Goal: Task Accomplishment & Management: Complete application form

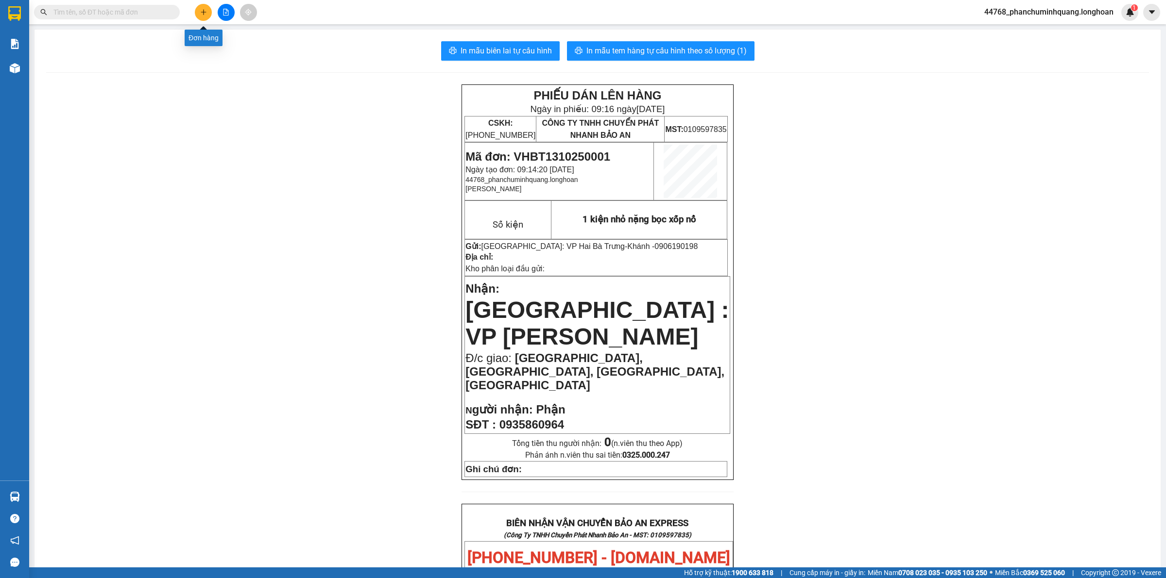
click at [207, 12] on button at bounding box center [203, 12] width 17 height 17
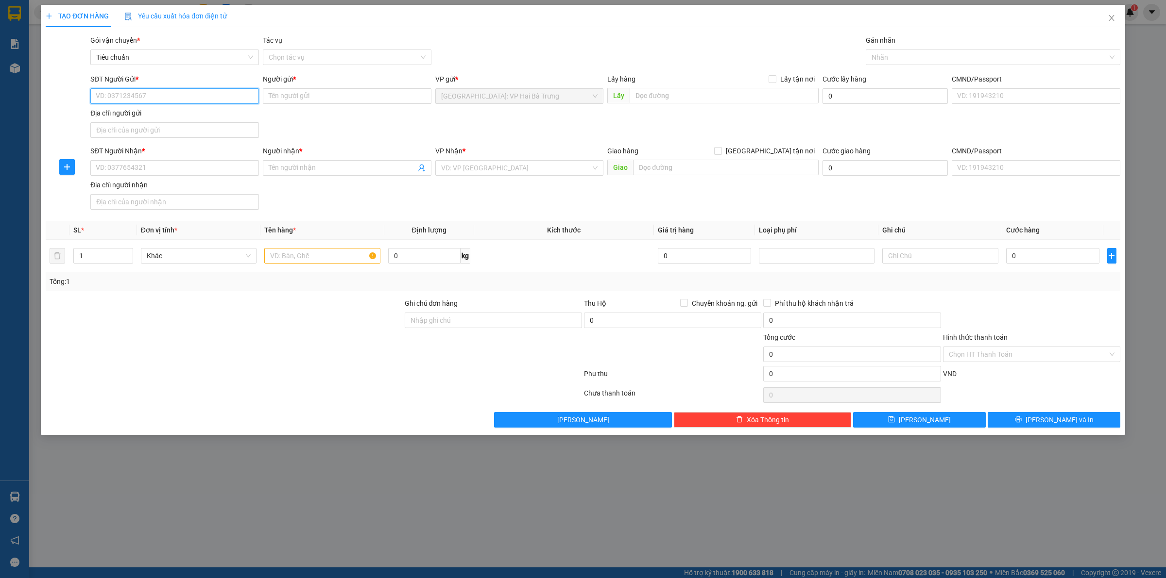
click at [221, 101] on input "SĐT Người Gửi *" at bounding box center [174, 96] width 169 height 16
type input "0854453993"
click at [183, 113] on div "0854453993 - Phụ Kiện Studio" at bounding box center [174, 116] width 157 height 11
type input "Phụ Kiện Studio"
type input "0854453993"
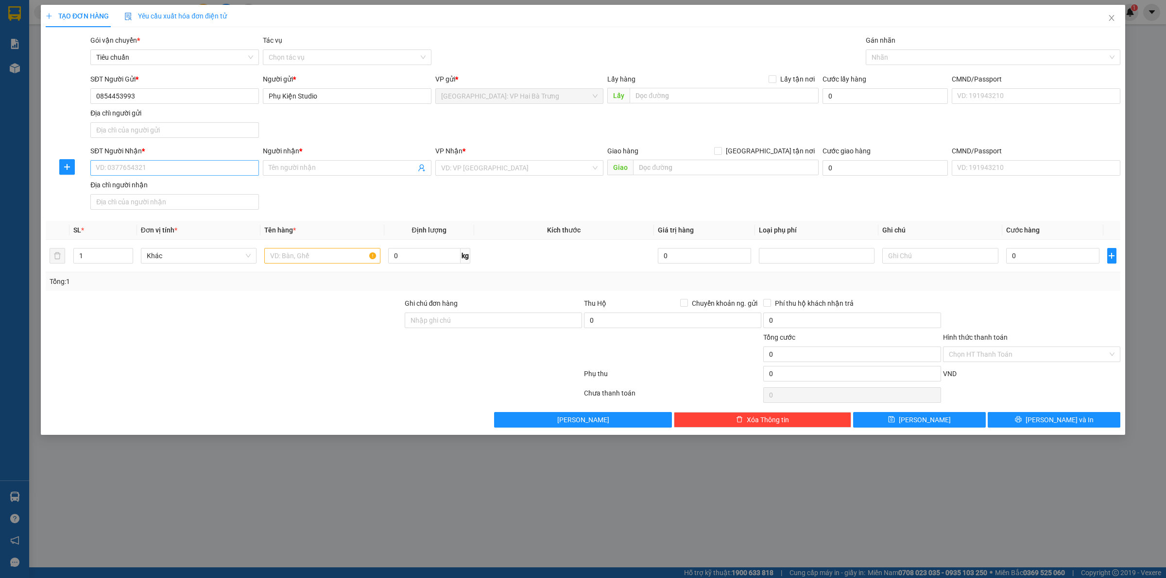
click at [193, 163] on div "SĐT Người Nhận * VD: 0377654321" at bounding box center [174, 163] width 169 height 34
click at [193, 169] on input "SĐT Người Nhận *" at bounding box center [174, 168] width 169 height 16
type input "0822922552"
click at [299, 168] on input "Người nhận *" at bounding box center [342, 168] width 147 height 11
type input "Pham Phuong Huy"
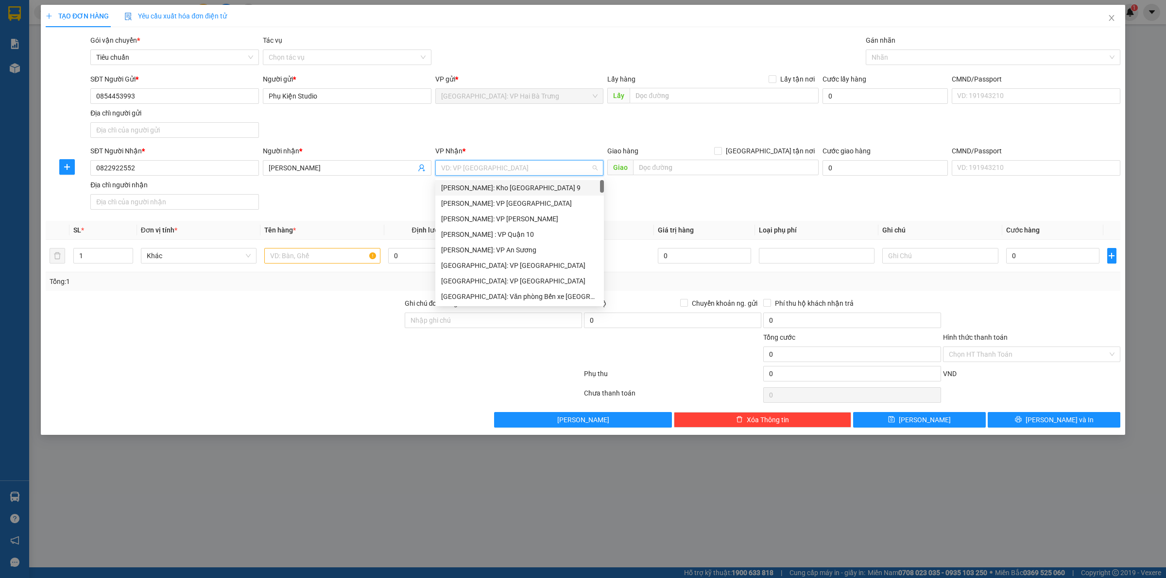
click at [522, 163] on input "search" at bounding box center [516, 168] width 150 height 15
type input "12"
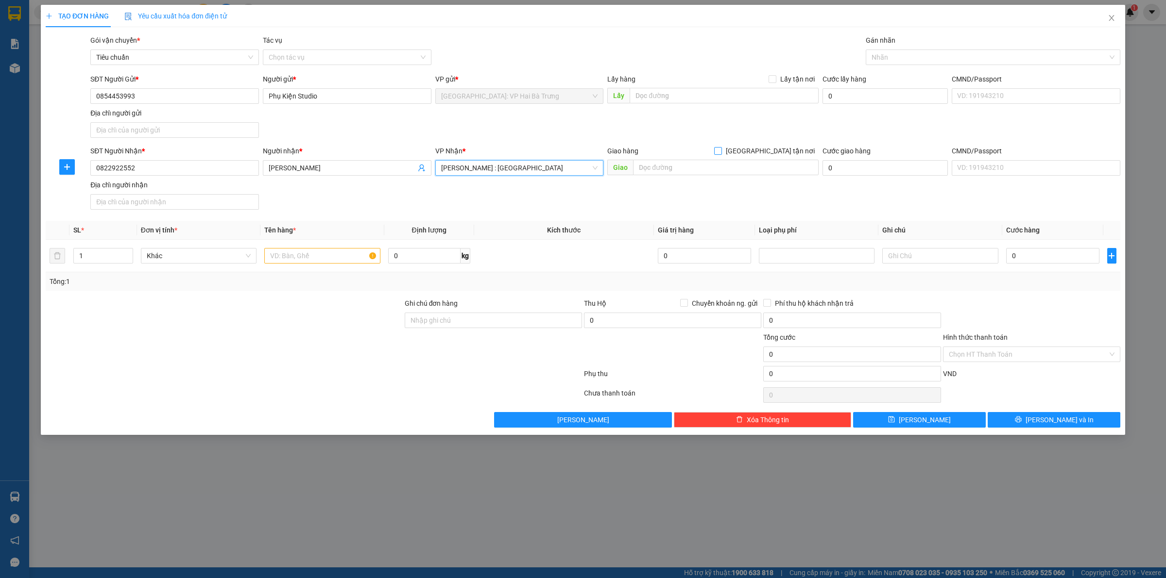
click at [721, 152] on input "[GEOGRAPHIC_DATA] tận nơi" at bounding box center [717, 150] width 7 height 7
checkbox input "true"
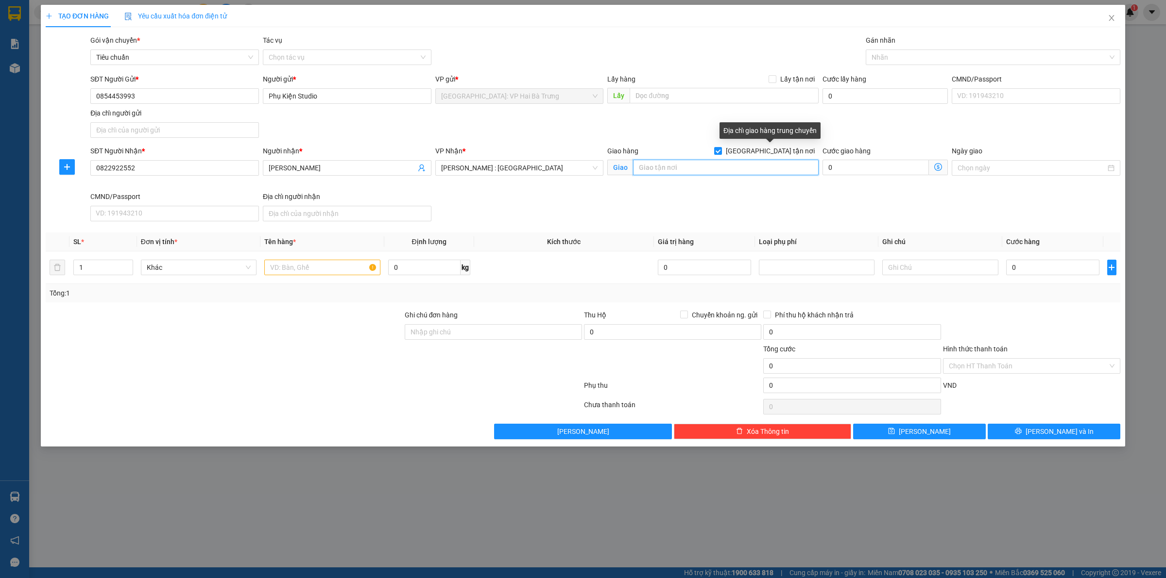
click at [761, 169] on input "text" at bounding box center [726, 168] width 186 height 16
type input "d"
click at [559, 168] on span "[PERSON_NAME] : [GEOGRAPHIC_DATA]" at bounding box center [519, 168] width 157 height 15
type input "đinh tiên hoàng, phường 9, tp cà mau"
click at [559, 168] on span "[PERSON_NAME] : [GEOGRAPHIC_DATA]" at bounding box center [519, 168] width 157 height 15
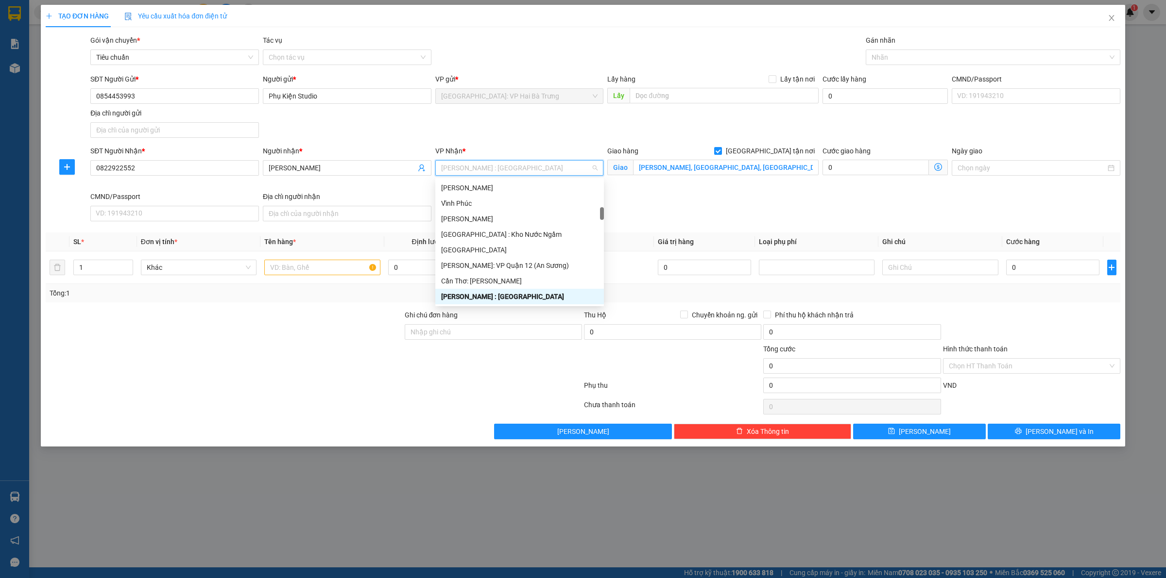
click at [559, 168] on span "[PERSON_NAME] : [GEOGRAPHIC_DATA]" at bounding box center [519, 168] width 157 height 15
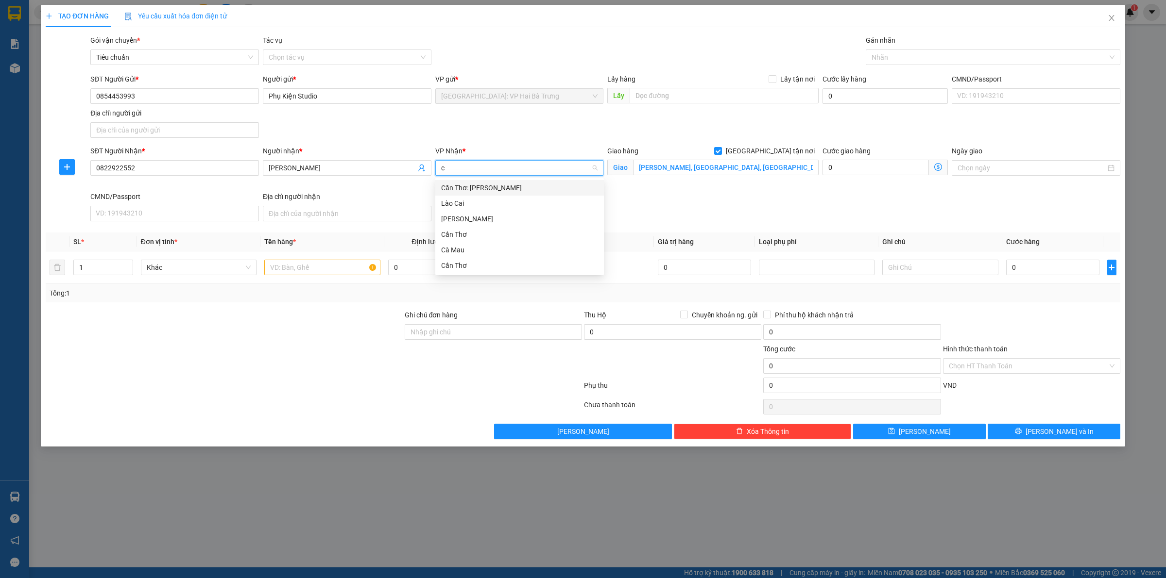
type input "câ"
click at [515, 188] on div "Cần Thơ: [PERSON_NAME]" at bounding box center [519, 188] width 157 height 11
click at [889, 62] on div at bounding box center [988, 57] width 240 height 12
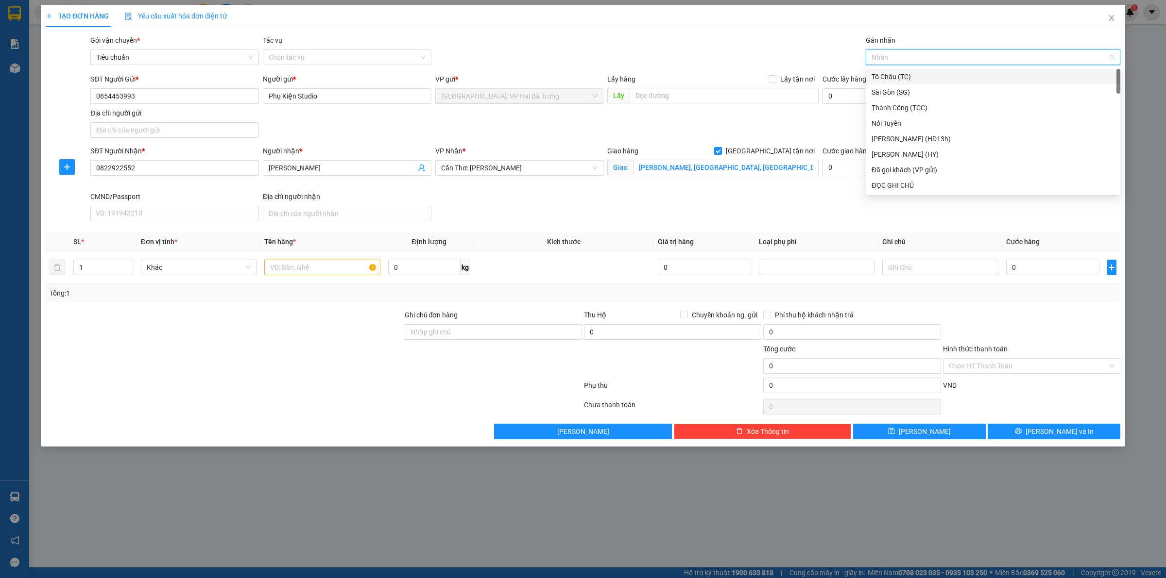
type input "G"
click at [902, 181] on div "[GEOGRAPHIC_DATA] tận nơi" at bounding box center [992, 185] width 243 height 11
click at [724, 149] on div "Giao hàng Giao tận nơi" at bounding box center [712, 151] width 211 height 11
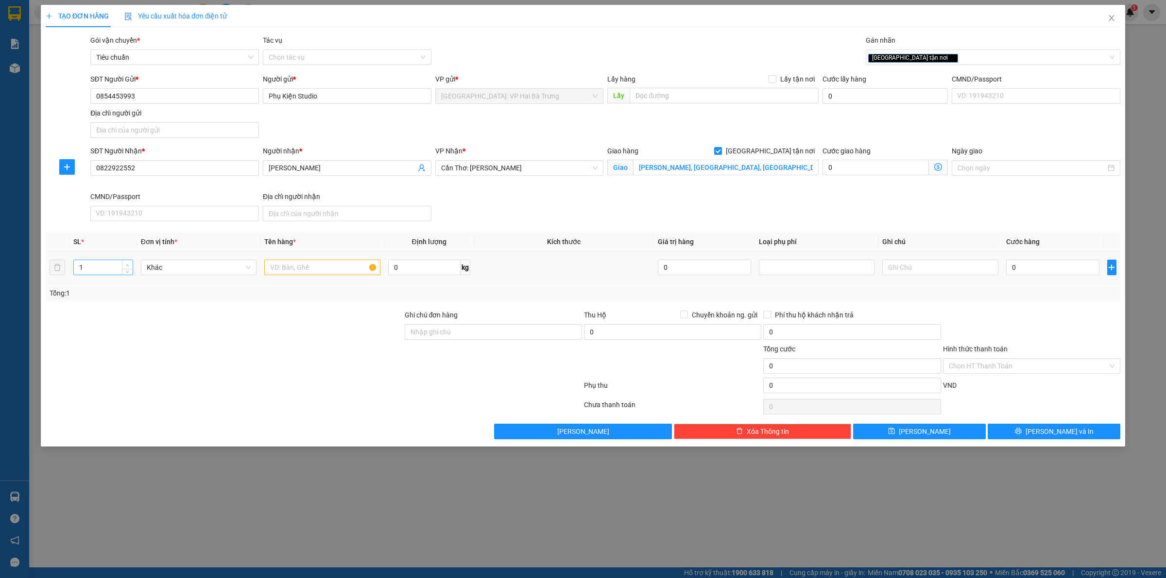
type input "2"
click at [125, 265] on span "up" at bounding box center [128, 265] width 6 height 6
click at [301, 266] on input "text" at bounding box center [322, 268] width 116 height 16
type input "1 kiện giấy + 1 kiện dài 3m bọc tải xanh đỏ"
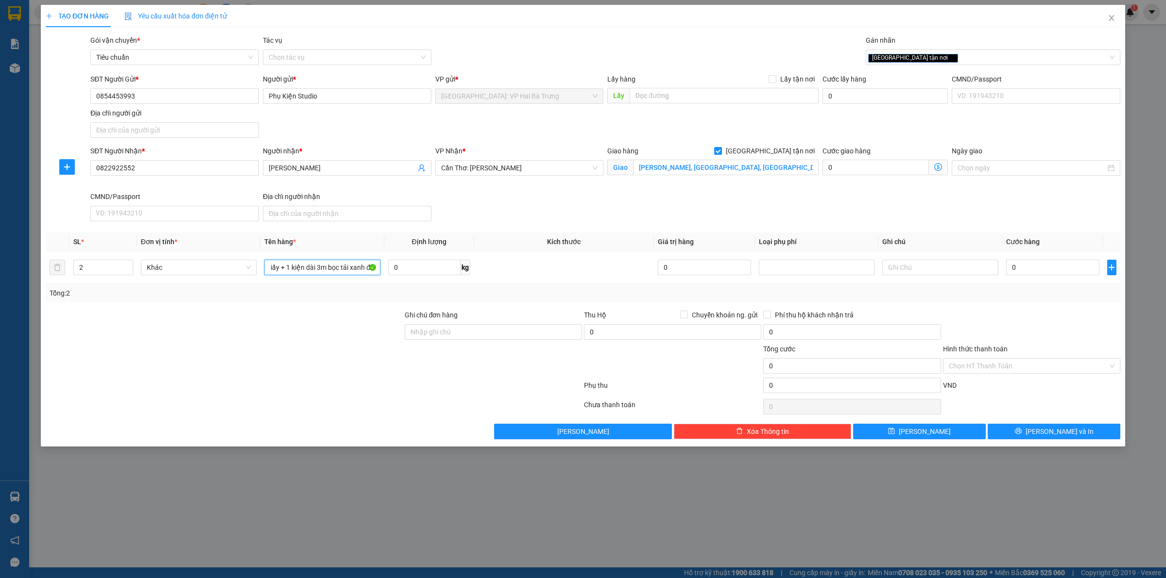
scroll to position [0, 0]
click at [1025, 265] on input "0" at bounding box center [1052, 268] width 93 height 16
type input "4"
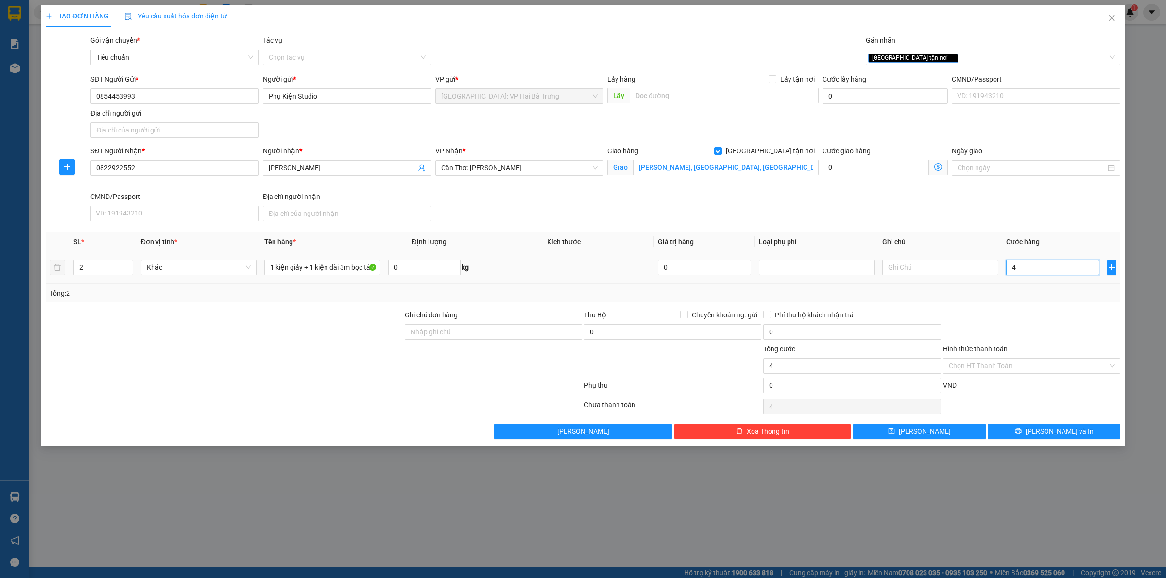
type input "47"
type input "470"
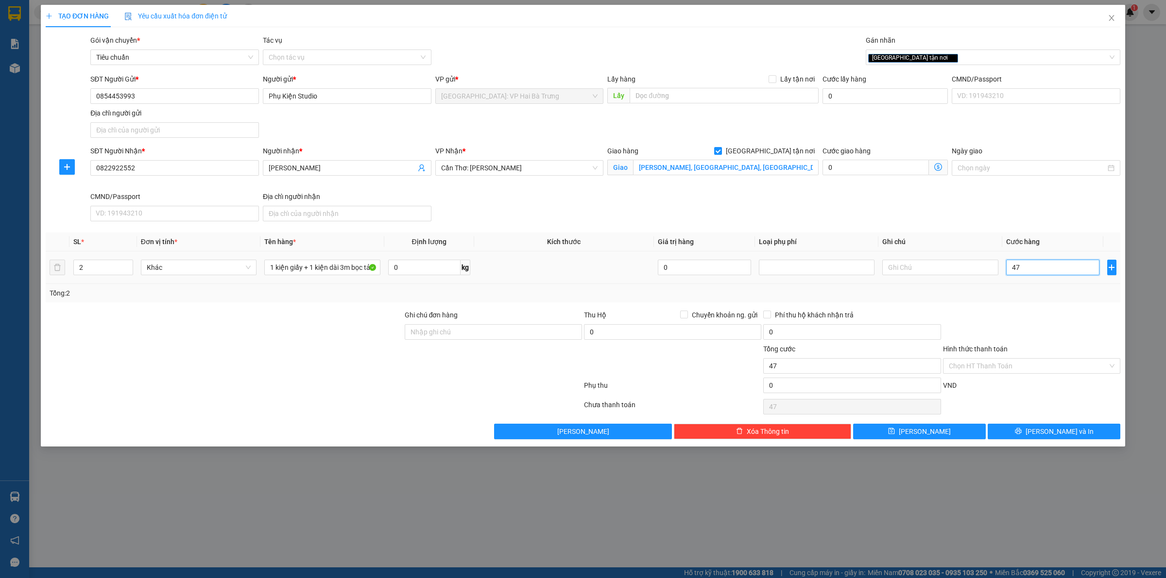
type input "470"
type input "4.700"
type input "47.000"
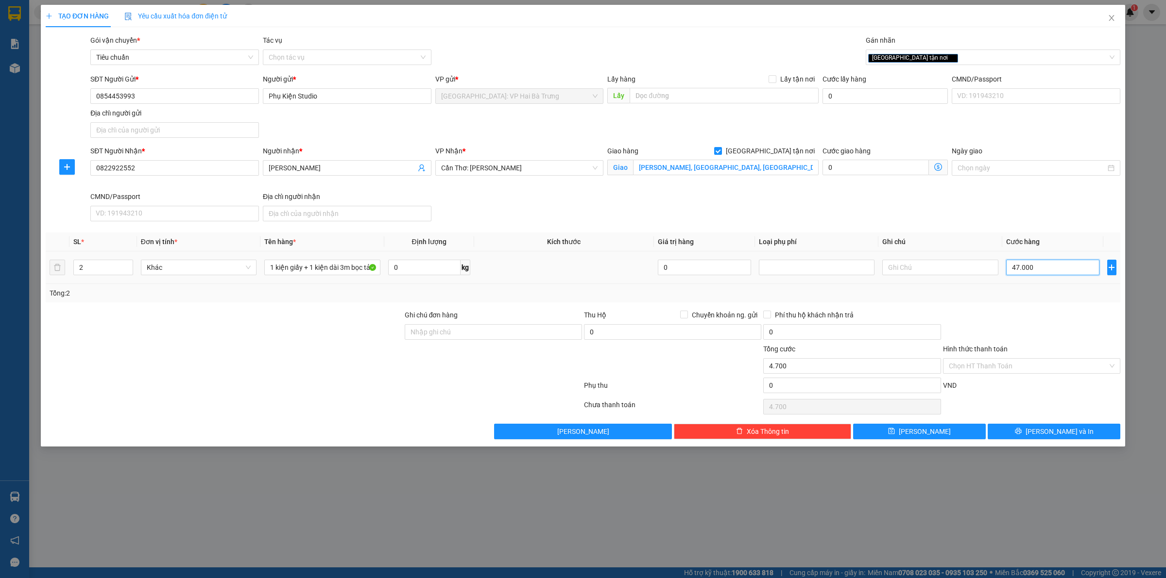
type input "47.000"
type input "470.000"
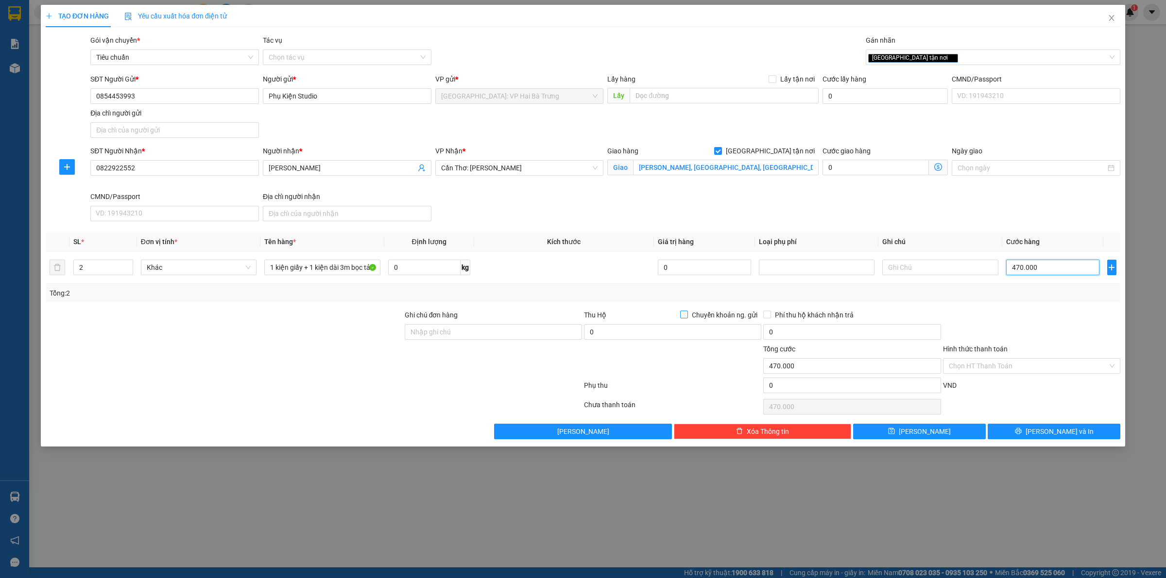
type input "470.000"
click at [683, 314] on input "Chuyển khoản ng. gửi" at bounding box center [683, 314] width 7 height 7
checkbox input "true"
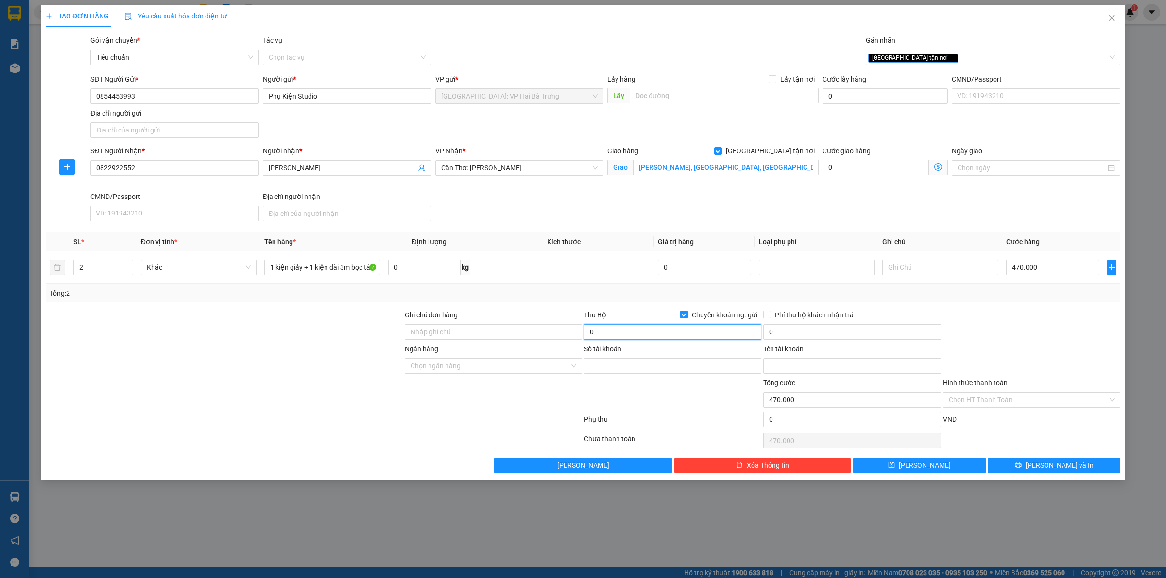
click at [690, 330] on input "0" at bounding box center [672, 332] width 177 height 16
type input "6.000.000"
click at [914, 338] on input "0" at bounding box center [851, 332] width 177 height 16
type input "25.000"
click at [185, 93] on input "0854453993" at bounding box center [174, 96] width 169 height 16
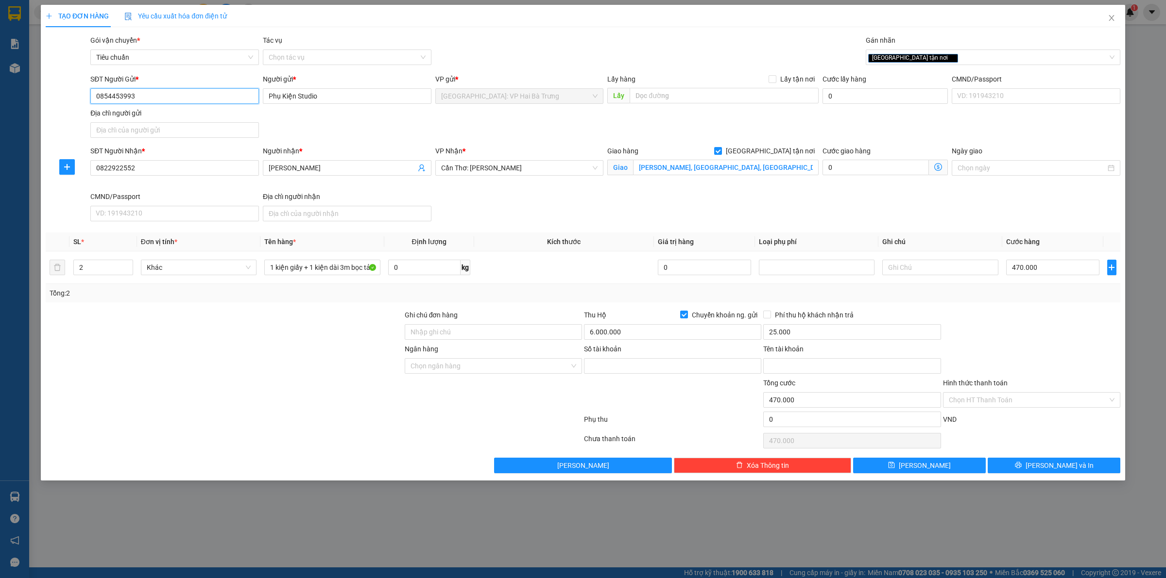
click at [185, 93] on input "0854453993" at bounding box center [174, 96] width 169 height 16
drag, startPoint x: 185, startPoint y: 93, endPoint x: 167, endPoint y: 71, distance: 28.3
click at [185, 93] on input "0854453993" at bounding box center [174, 96] width 169 height 16
click at [629, 370] on input "Số tài khoản" at bounding box center [672, 366] width 177 height 16
paste input "800854453993"
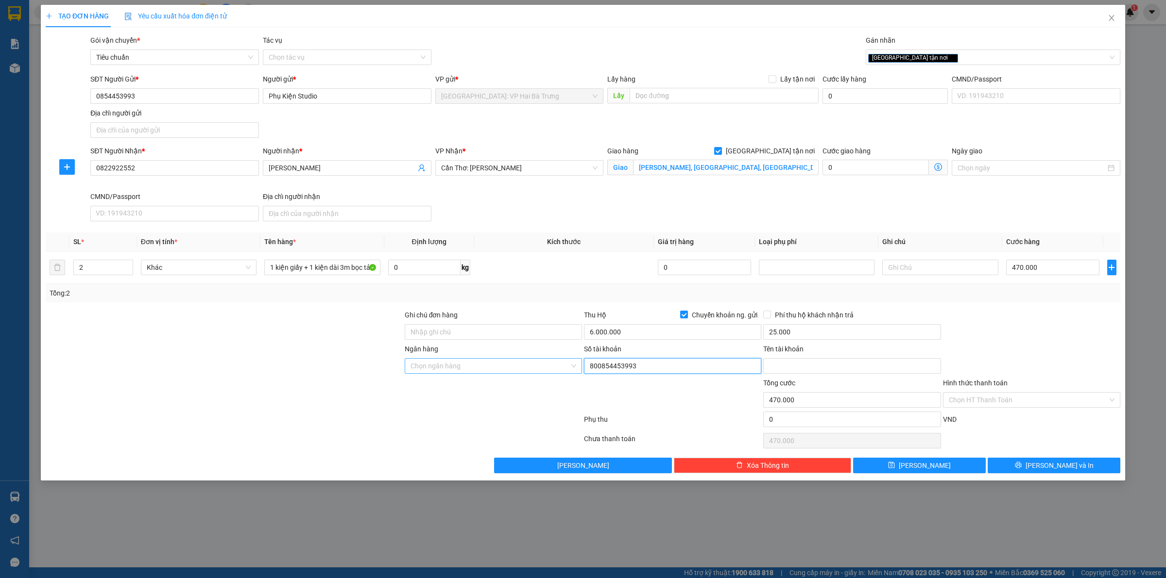
type input "800854453993"
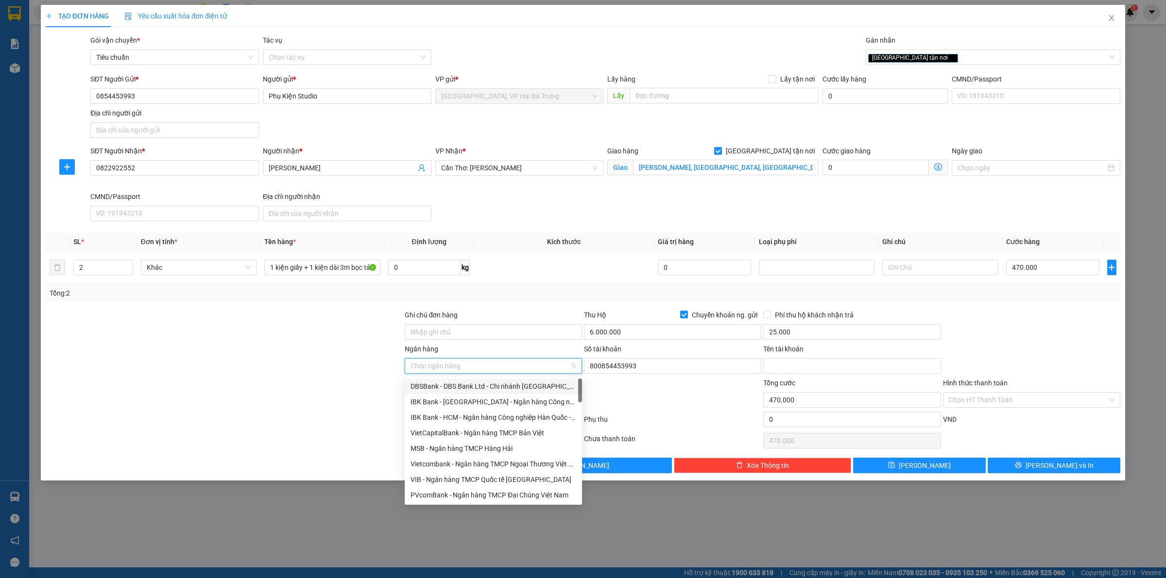
click at [506, 366] on input "Ngân hàng" at bounding box center [489, 366] width 159 height 15
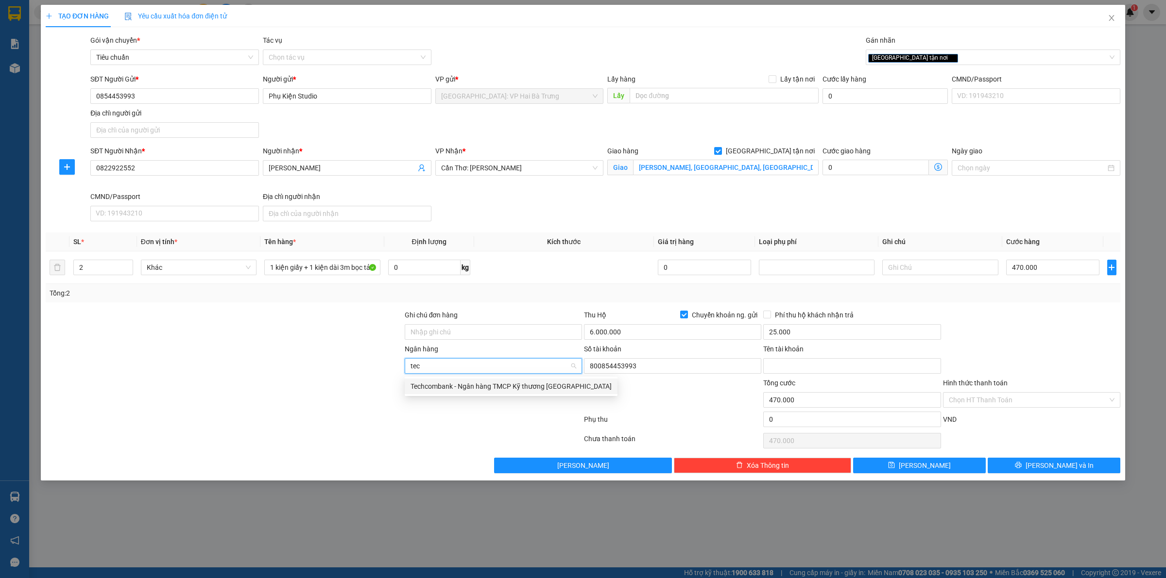
type input "tech"
click at [530, 390] on div "Techcombank - Ngân hàng TMCP Kỹ thương [GEOGRAPHIC_DATA]" at bounding box center [510, 386] width 201 height 11
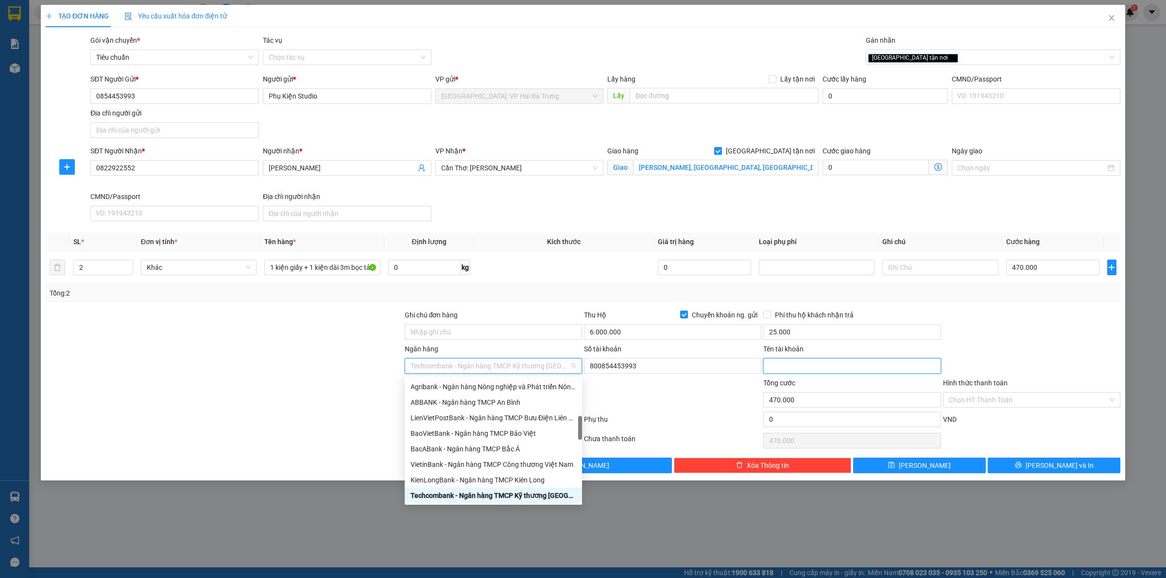
click at [799, 366] on input "Tên tài khoản" at bounding box center [851, 366] width 177 height 16
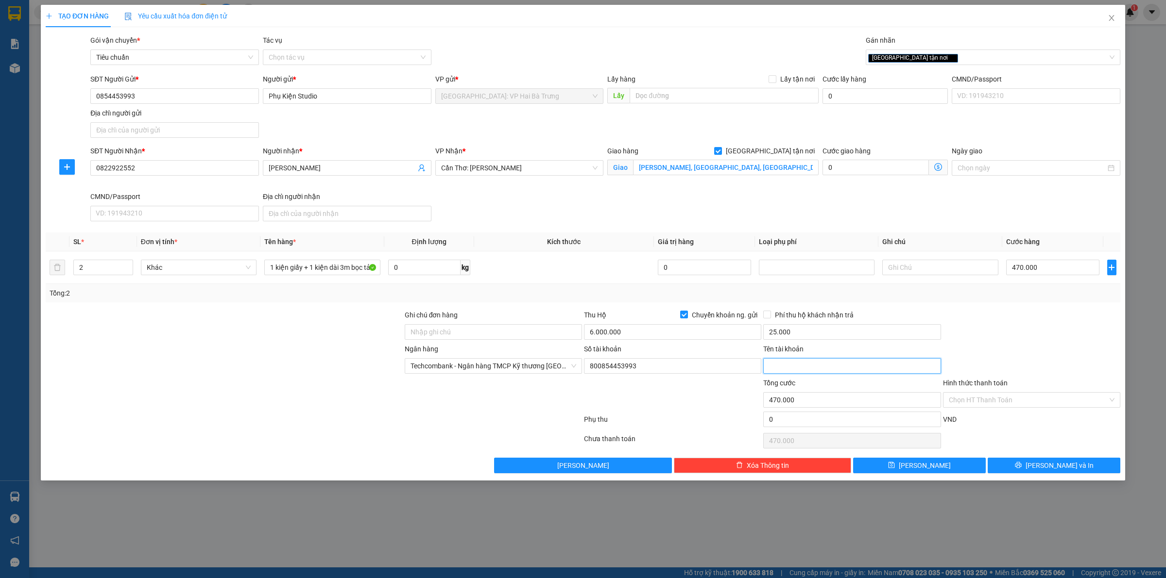
paste input "[PERSON_NAME]"
type input "[PERSON_NAME]"
click at [1023, 474] on button "[PERSON_NAME] và In" at bounding box center [1053, 466] width 133 height 16
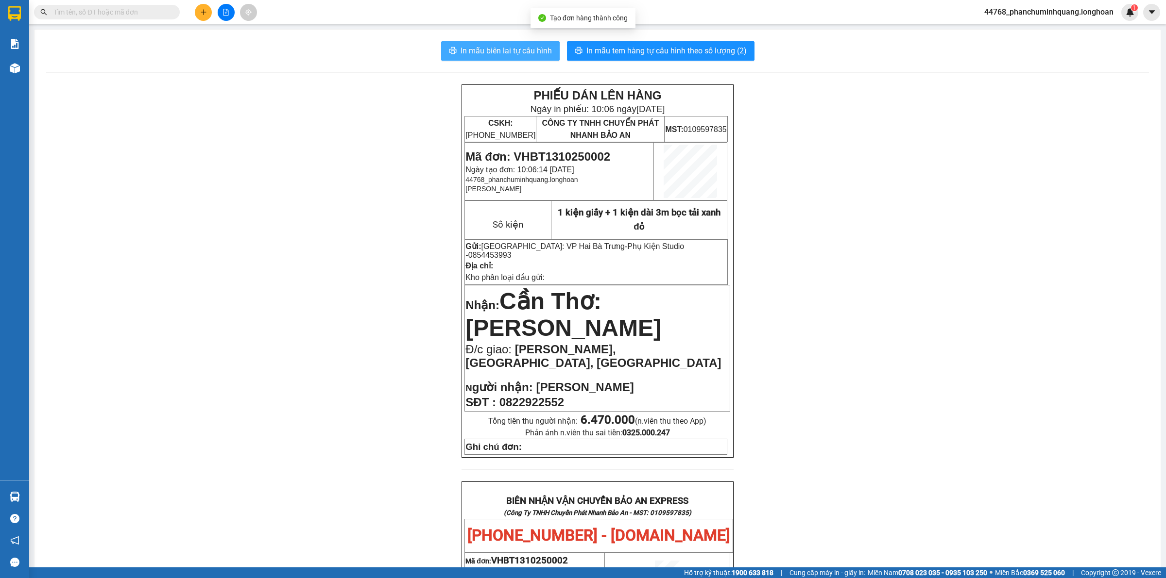
drag, startPoint x: 515, startPoint y: 38, endPoint x: 518, endPoint y: 48, distance: 10.3
click at [516, 43] on div "In mẫu biên lai tự cấu hình In mẫu tem hàng tự cấu hình theo số lượng (2) PHIẾU…" at bounding box center [597, 545] width 1126 height 1031
click at [518, 48] on span "In mẫu biên lai tự cấu hình" at bounding box center [505, 51] width 91 height 12
drag, startPoint x: 663, startPoint y: 45, endPoint x: 715, endPoint y: 52, distance: 51.9
click at [663, 45] on span "In mẫu tem hàng tự cấu hình theo số lượng (2)" at bounding box center [666, 51] width 160 height 12
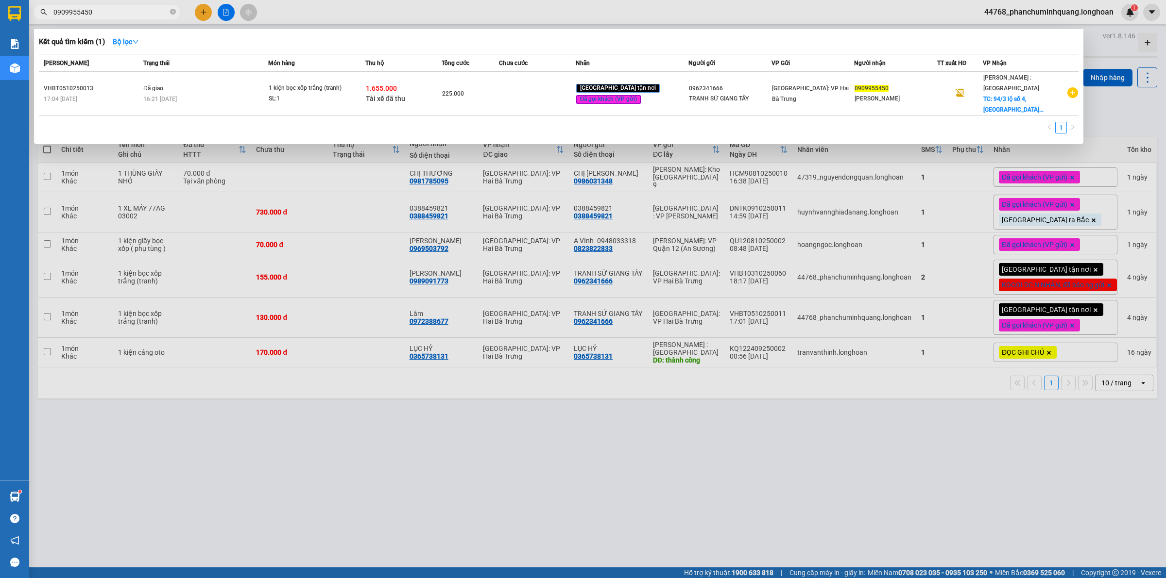
click at [125, 12] on input "0909955450" at bounding box center [110, 12] width 115 height 11
click at [126, 12] on input "0909955450" at bounding box center [110, 12] width 115 height 11
paste input "854453993"
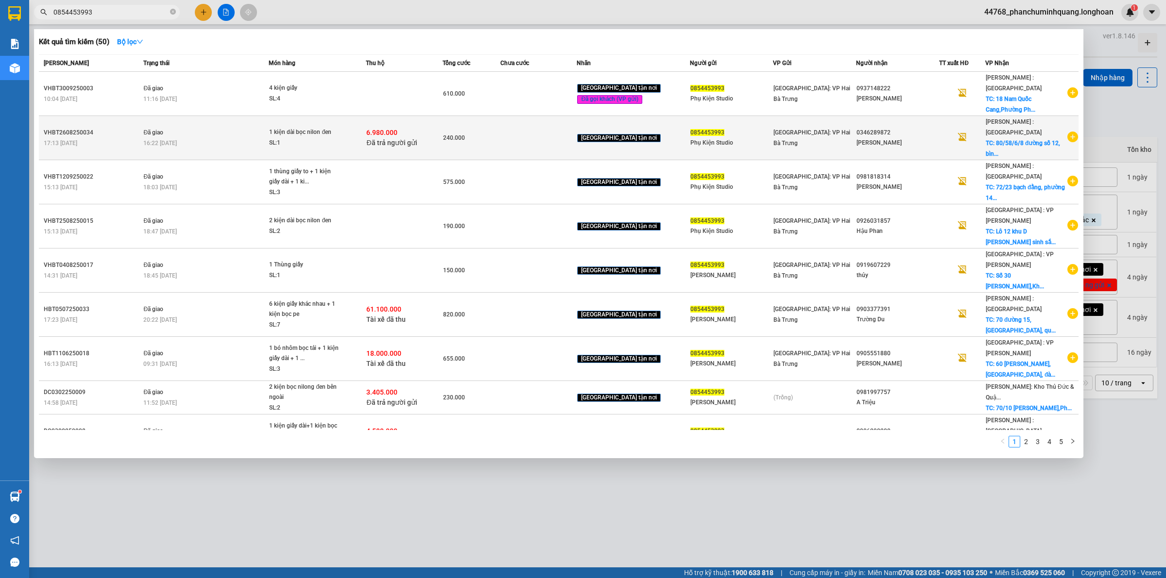
type input "0854453993"
click at [365, 127] on span "1 kiện dài bọc nilon đen SL: 1" at bounding box center [317, 137] width 96 height 21
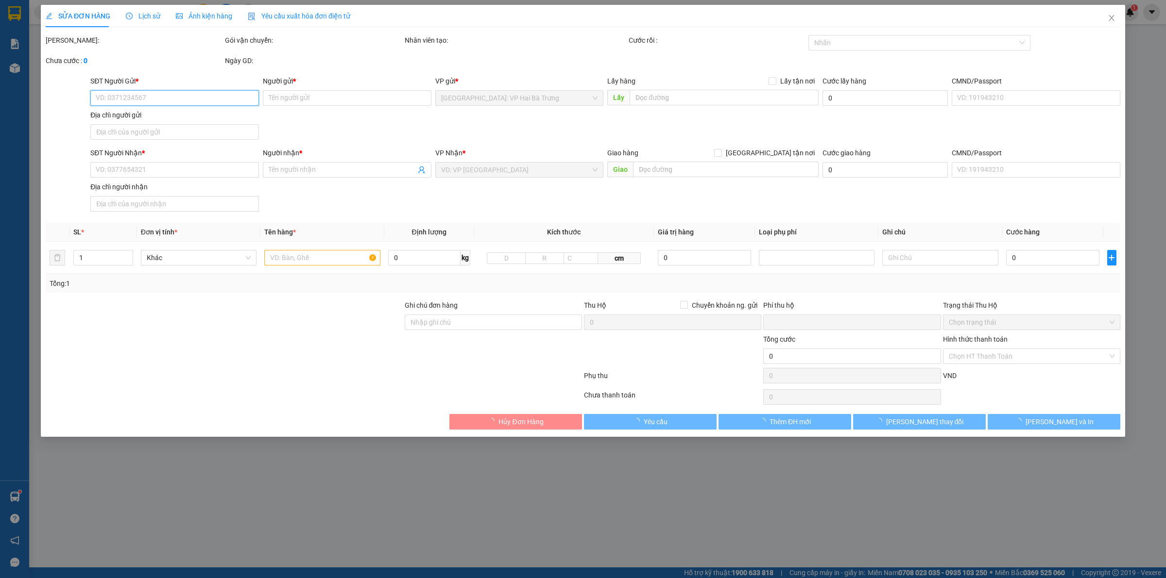
type input "0854453993"
type input "Phụ Kiện Studio"
type input "0346289872"
type input "[PERSON_NAME]"
checkbox input "true"
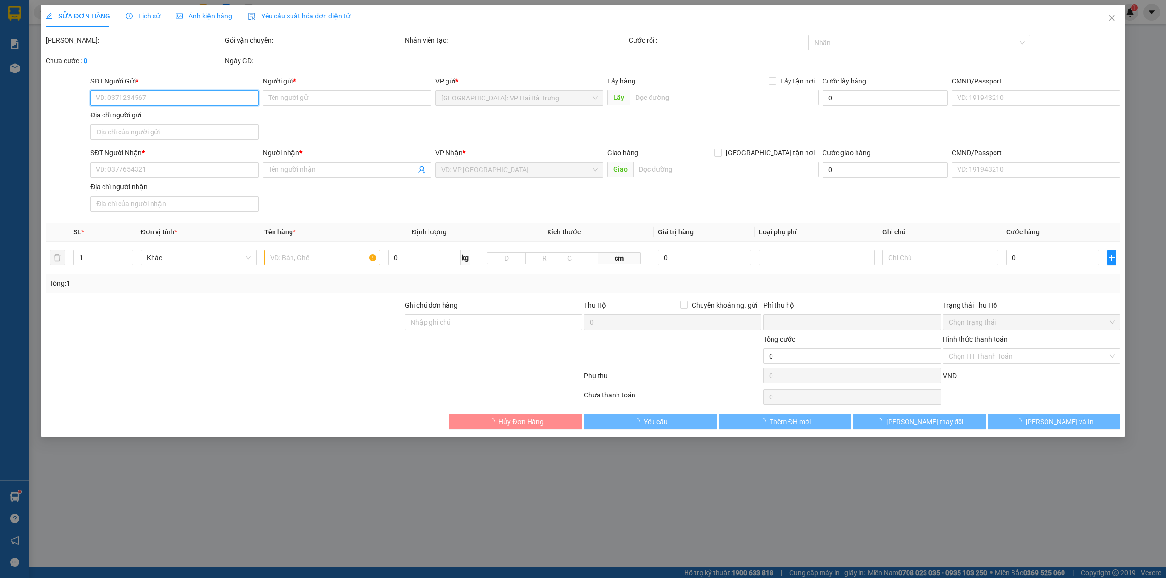
type input "80/58/6/8 đường số 12, [GEOGRAPHIC_DATA], [GEOGRAPHIC_DATA], [GEOGRAPHIC_DATA]"
checkbox input "true"
type input "6.980.000"
type input "25.000"
type input "240.000"
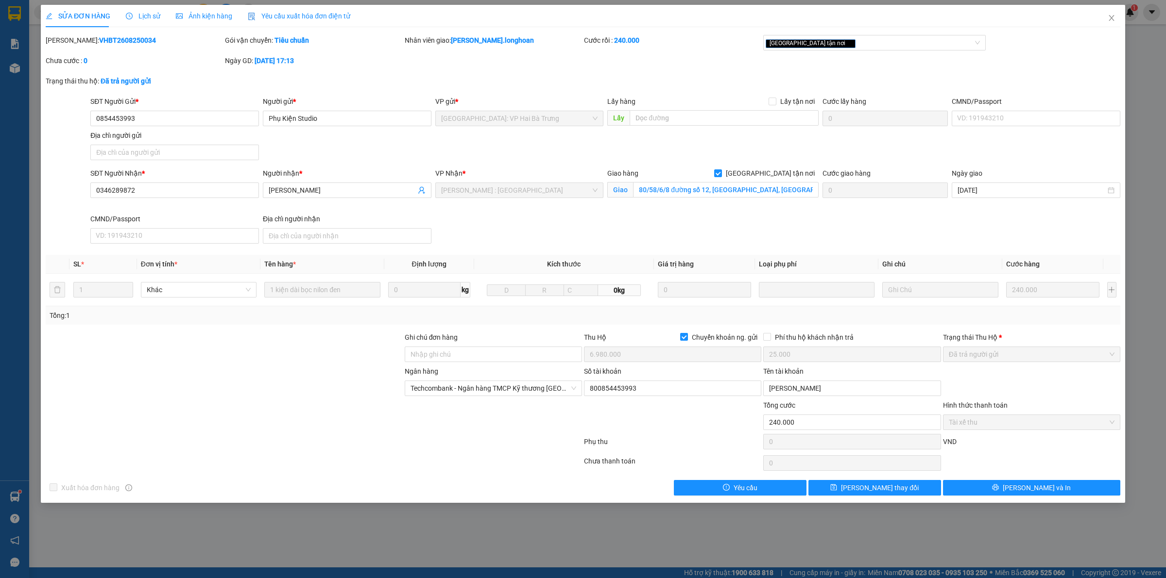
click at [678, 397] on div "Số tài khoản 800854453993" at bounding box center [672, 383] width 177 height 34
click at [687, 386] on input "800854453993" at bounding box center [672, 389] width 177 height 16
click at [831, 386] on input "[PERSON_NAME]" at bounding box center [851, 389] width 177 height 16
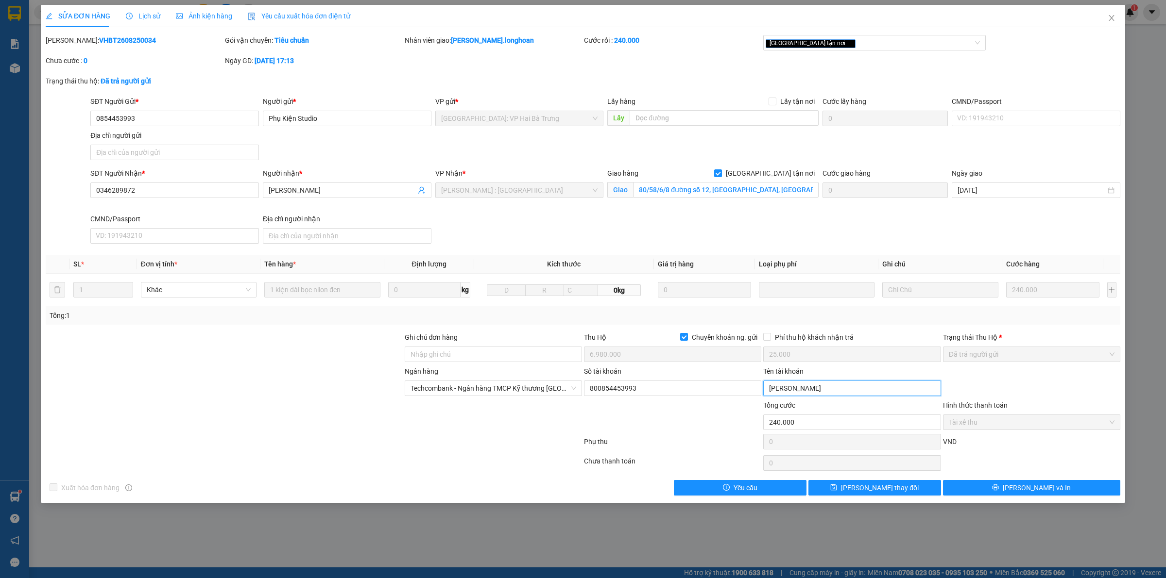
click at [831, 386] on input "[PERSON_NAME]" at bounding box center [851, 389] width 177 height 16
click at [1111, 20] on icon "close" at bounding box center [1111, 18] width 8 height 8
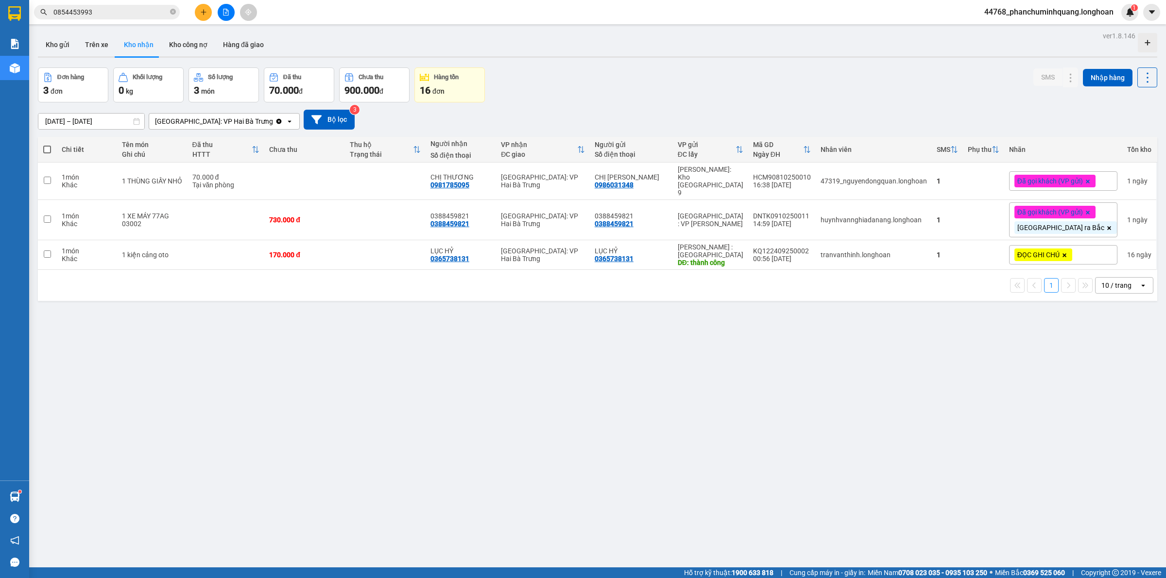
click at [139, 10] on input "0854453993" at bounding box center [110, 12] width 115 height 11
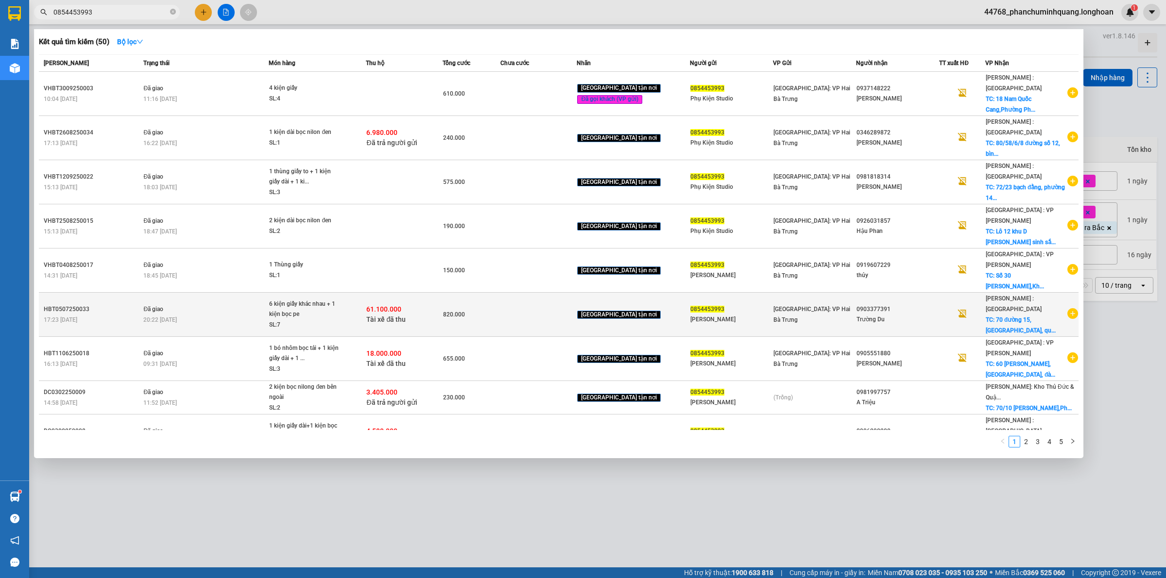
click at [339, 320] on div "SL: 7" at bounding box center [305, 325] width 73 height 11
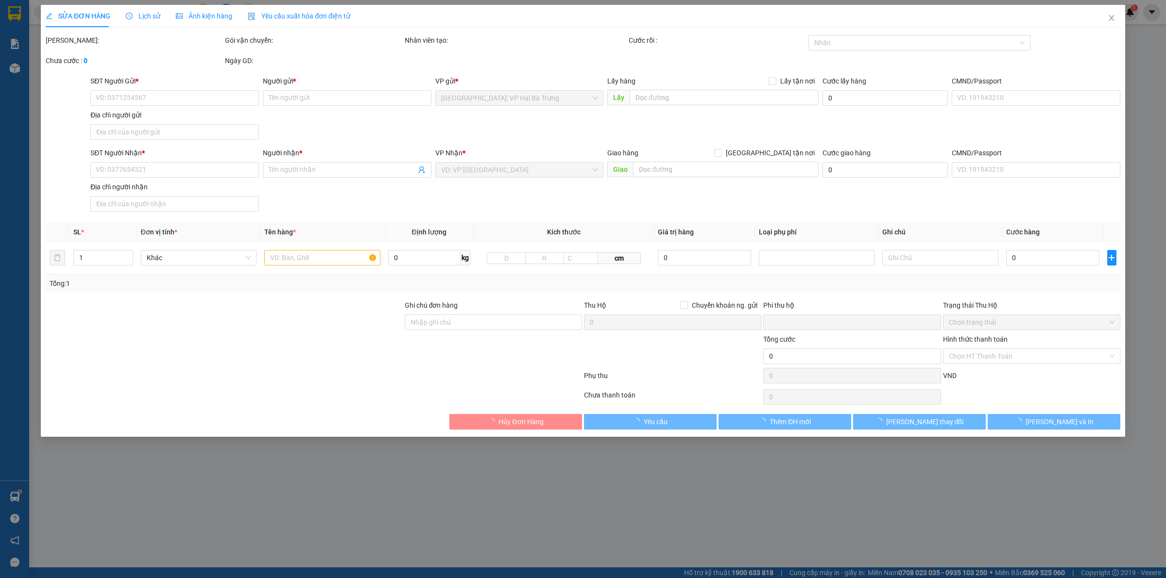
type input "0854453993"
type input "[PERSON_NAME]"
type input "0903377391"
type input "Trường Du"
checkbox input "true"
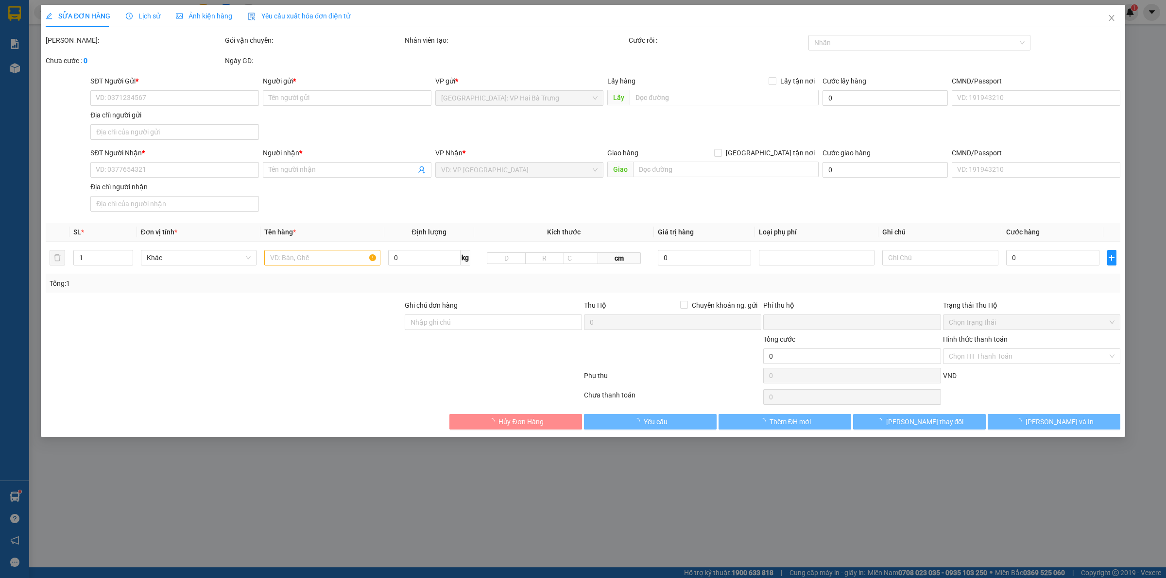
type input "[STREET_ADDRESS], hcm"
checkbox input "true"
type input "61.100.000"
type input "110.000"
type input "820.000"
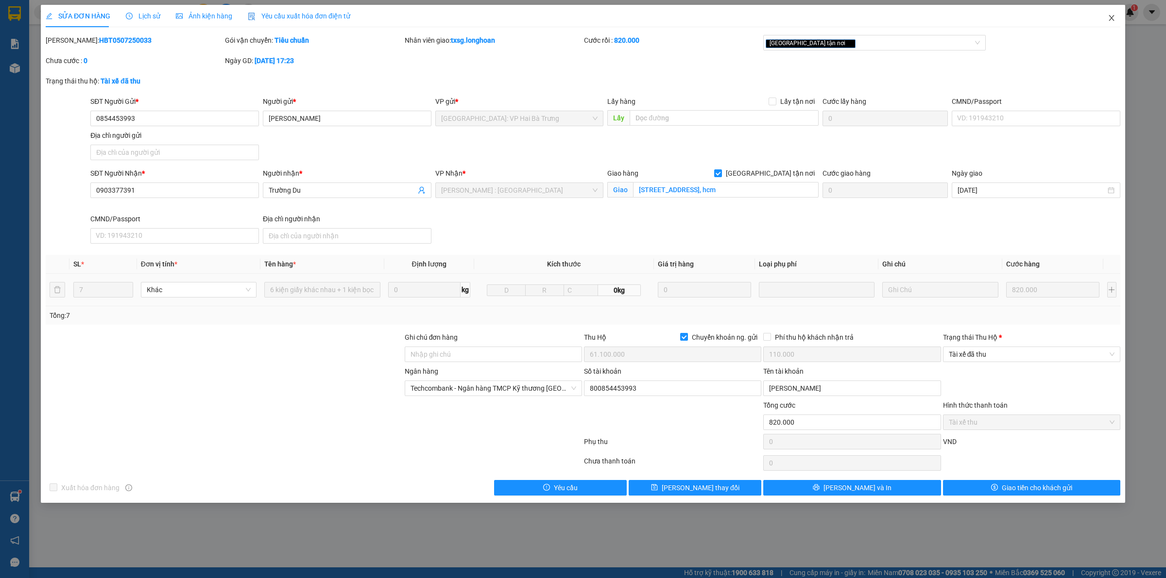
drag, startPoint x: 1108, startPoint y: 18, endPoint x: 1030, endPoint y: 1, distance: 79.9
click at [1106, 17] on span "Close" at bounding box center [1111, 18] width 27 height 27
